Goal: Transaction & Acquisition: Purchase product/service

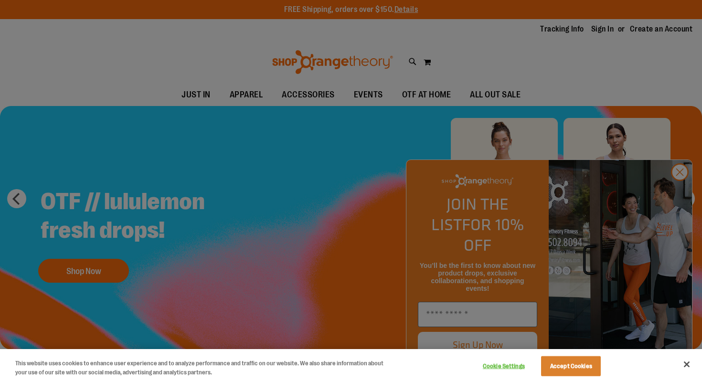
type input "**********"
click at [681, 191] on div at bounding box center [351, 191] width 702 height 382
click at [679, 193] on div at bounding box center [351, 191] width 702 height 382
click at [690, 189] on div at bounding box center [351, 191] width 702 height 382
click at [675, 195] on div at bounding box center [351, 191] width 702 height 382
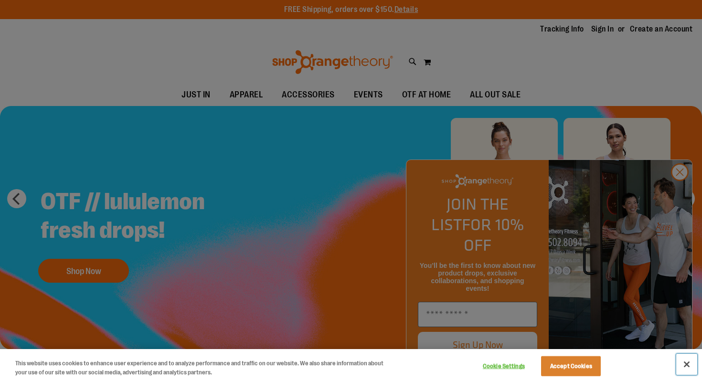
click at [687, 365] on button "Close" at bounding box center [686, 364] width 21 height 21
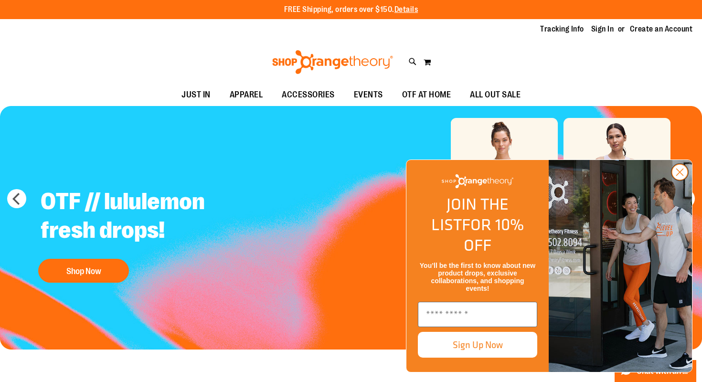
click at [679, 180] on circle "Close dialog" at bounding box center [680, 172] width 16 height 16
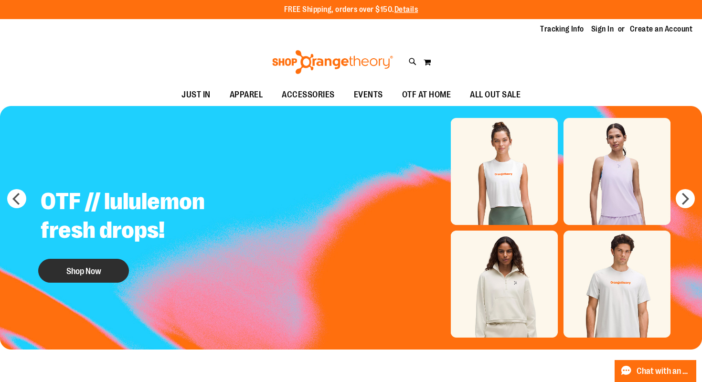
click at [80, 267] on button "Shop Now" at bounding box center [83, 271] width 91 height 24
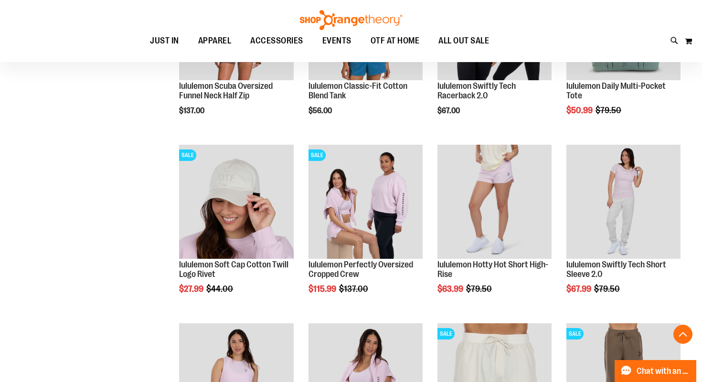
scroll to position [110, 0]
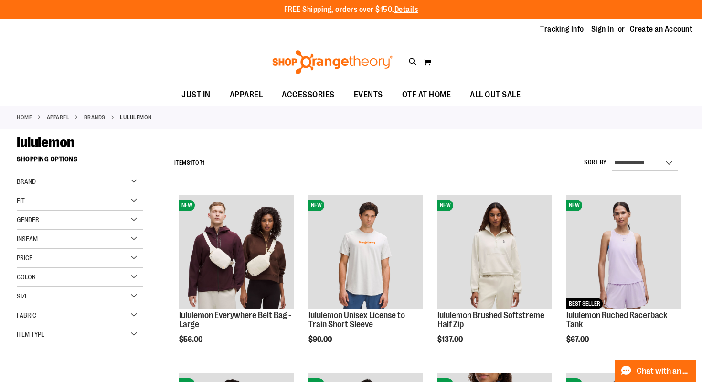
type input "**********"
click at [22, 119] on link "Home" at bounding box center [24, 117] width 15 height 9
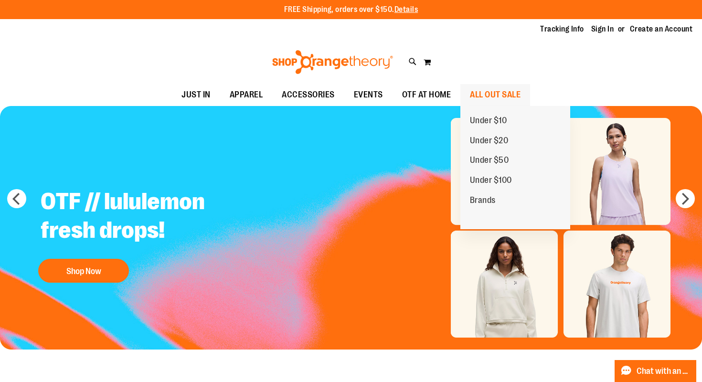
type input "**********"
click at [497, 94] on span "ALL OUT SALE" at bounding box center [495, 94] width 51 height 21
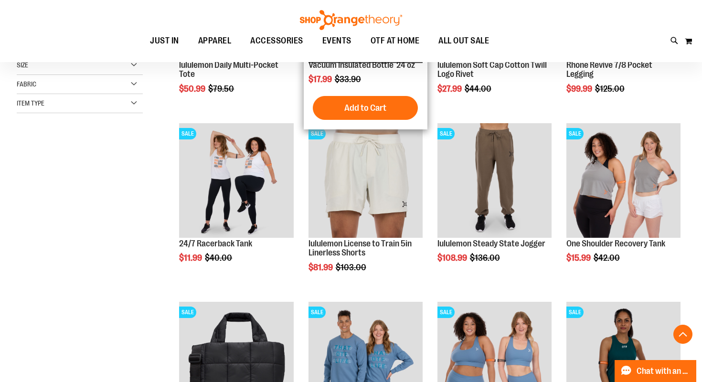
scroll to position [259, 0]
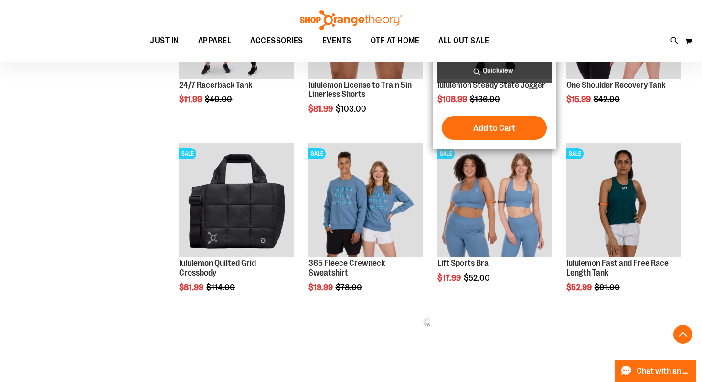
scroll to position [410, 0]
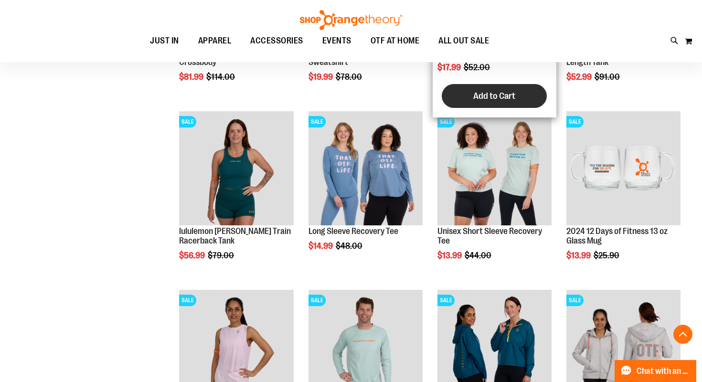
scroll to position [620, 0]
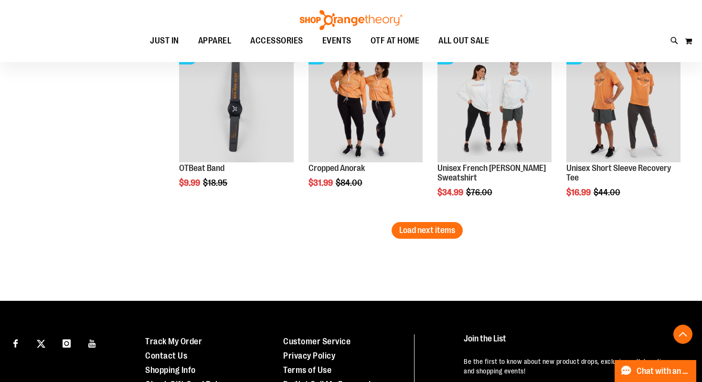
scroll to position [1577, 0]
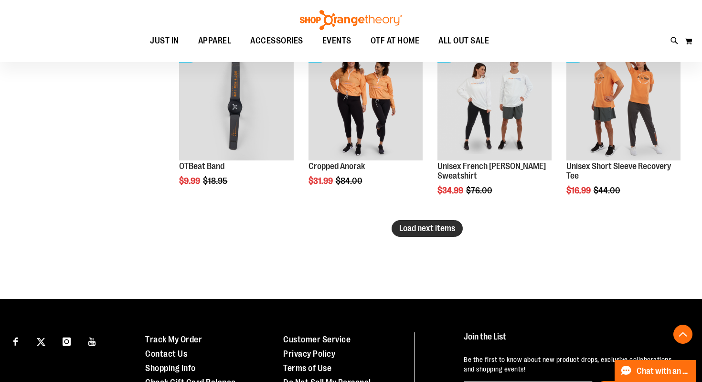
type input "**********"
click at [431, 230] on span "Load next items" at bounding box center [427, 229] width 56 height 10
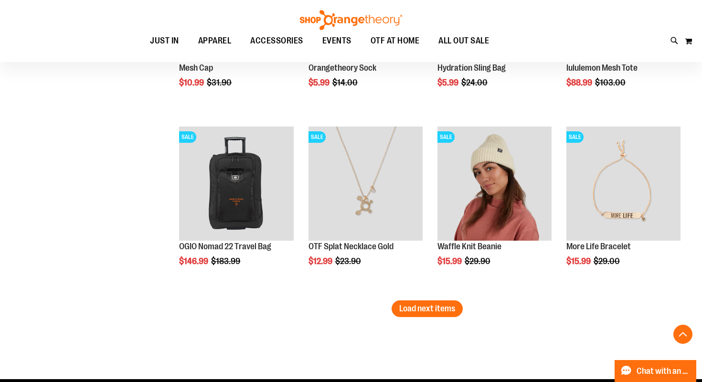
scroll to position [2034, 0]
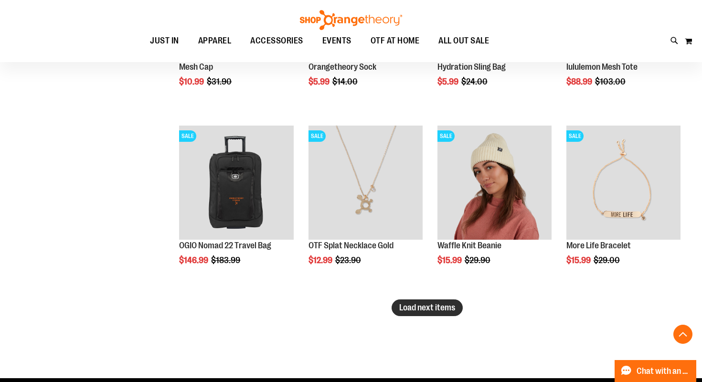
click at [422, 304] on span "Load next items" at bounding box center [427, 308] width 56 height 10
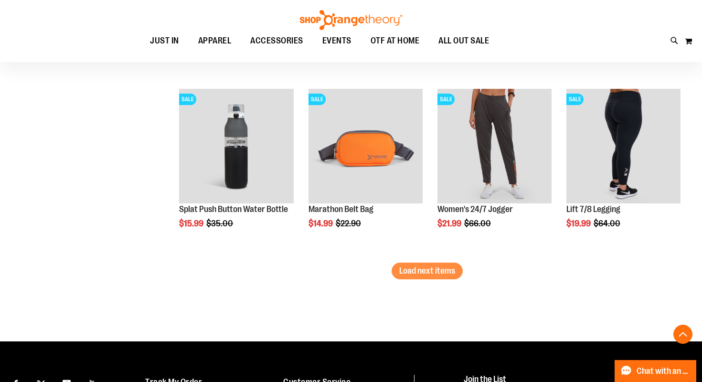
scroll to position [2606, 0]
